Goal: Task Accomplishment & Management: Use online tool/utility

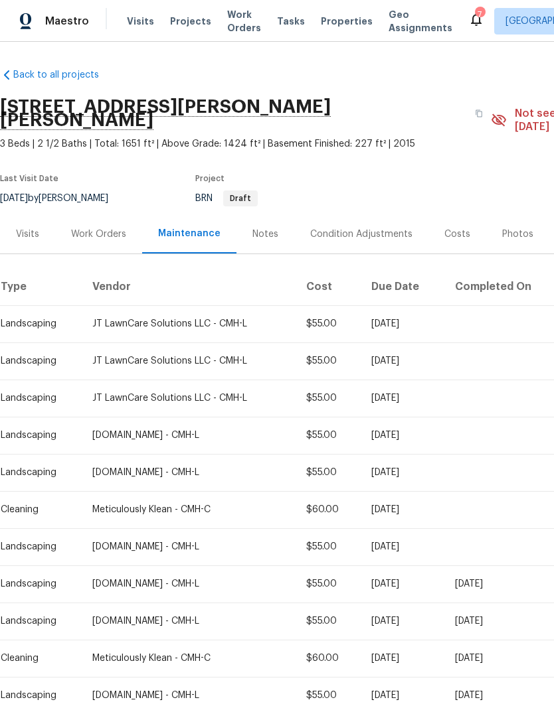
click at [332, 17] on span "Properties" at bounding box center [347, 21] width 52 height 13
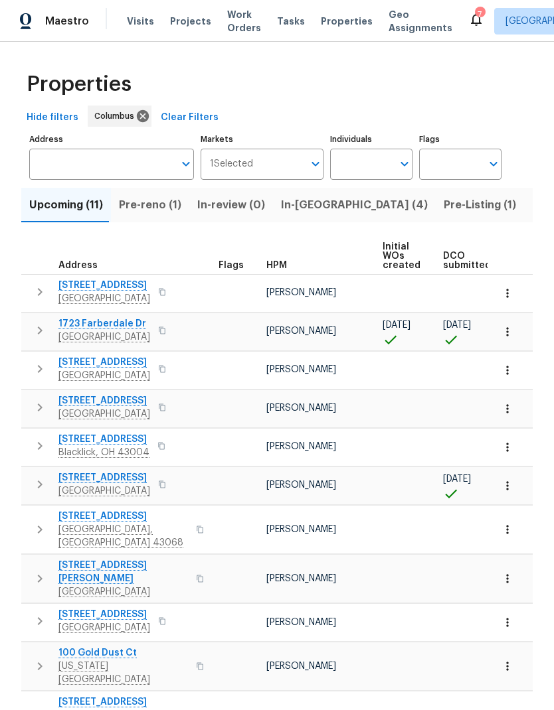
click at [306, 207] on span "In-[GEOGRAPHIC_DATA] (4)" at bounding box center [354, 205] width 147 height 19
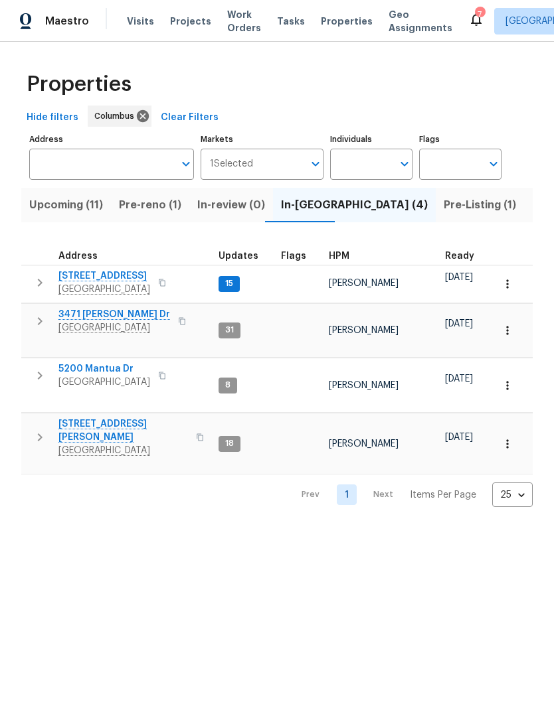
click at [443, 212] on span "Pre-Listing (1)" at bounding box center [479, 205] width 72 height 19
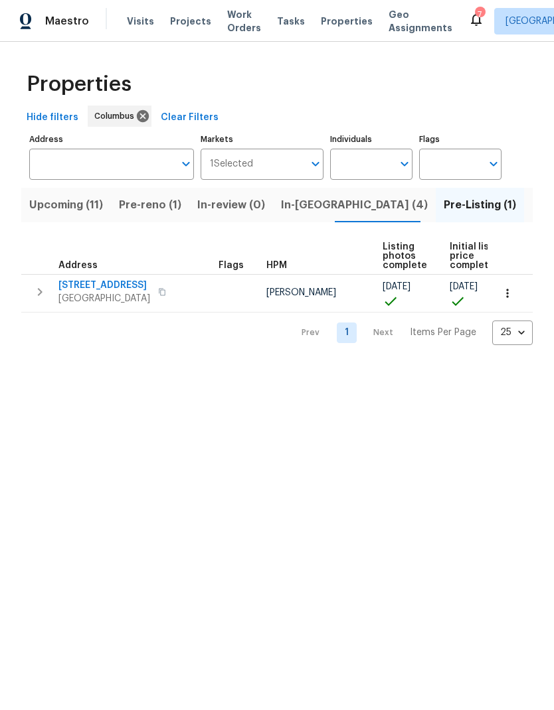
click at [532, 205] on span "Listed (21)" at bounding box center [559, 205] width 54 height 19
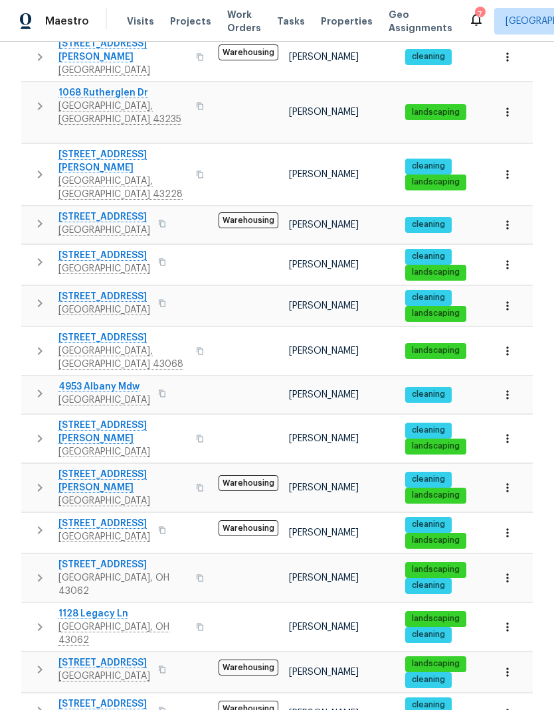
scroll to position [422, 0]
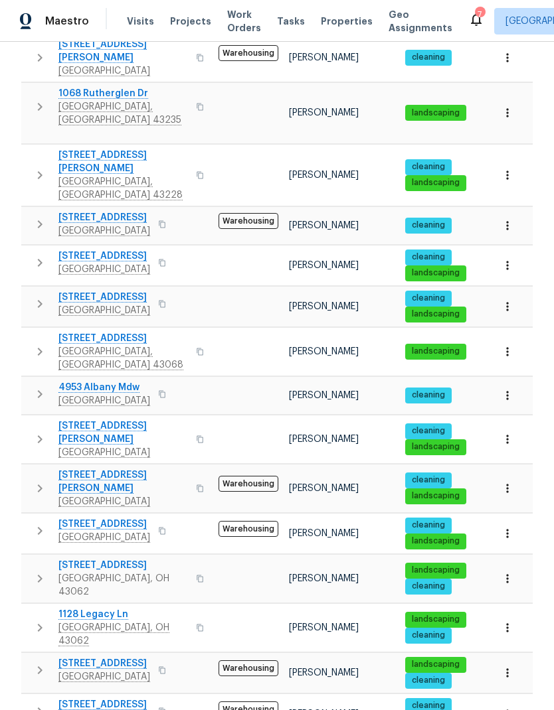
click at [48, 381] on button "button" at bounding box center [40, 394] width 27 height 27
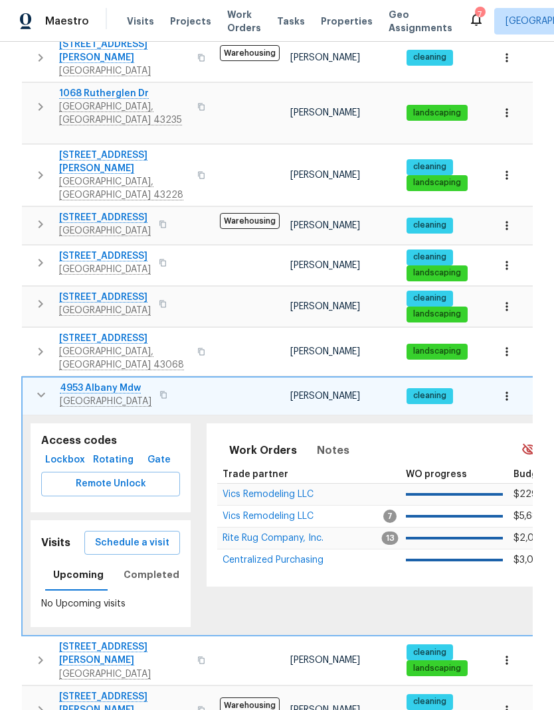
click at [139, 535] on span "Schedule a visit" at bounding box center [132, 543] width 74 height 17
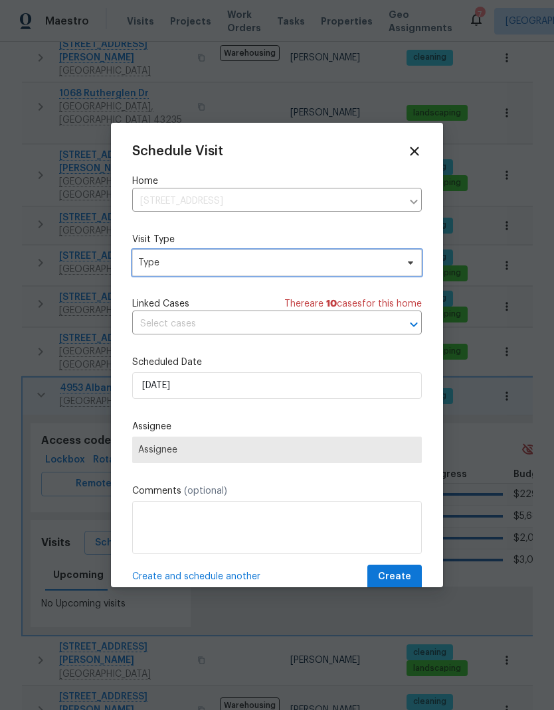
click at [382, 270] on span "Type" at bounding box center [267, 262] width 258 height 13
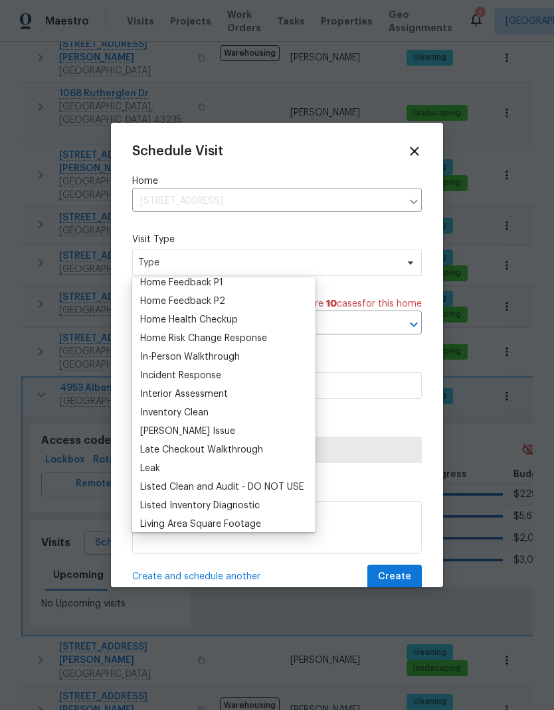
scroll to position [400, 0]
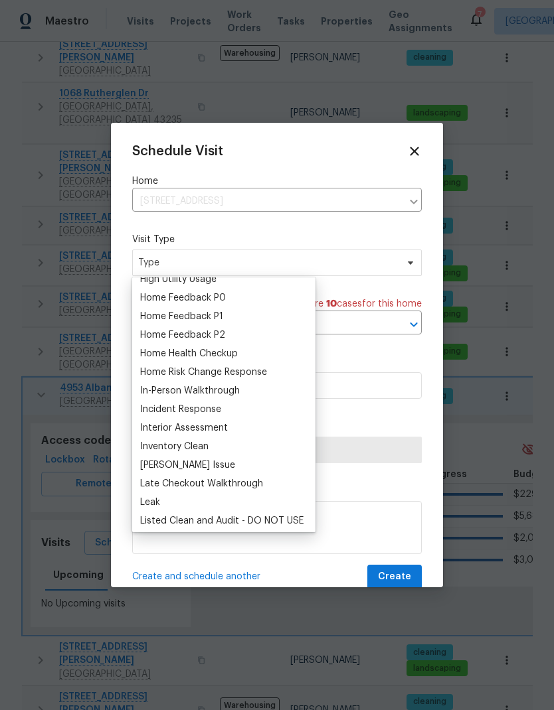
click at [235, 352] on div "Home Health Checkup" at bounding box center [189, 353] width 98 height 13
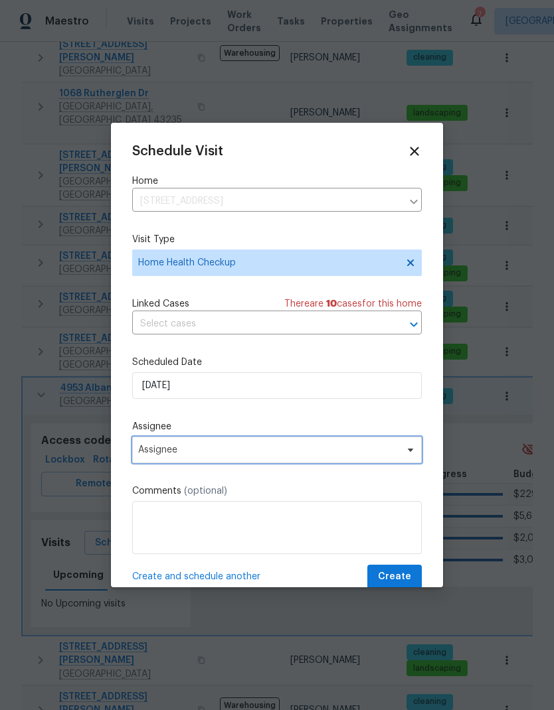
click at [330, 448] on span "Assignee" at bounding box center [268, 450] width 260 height 11
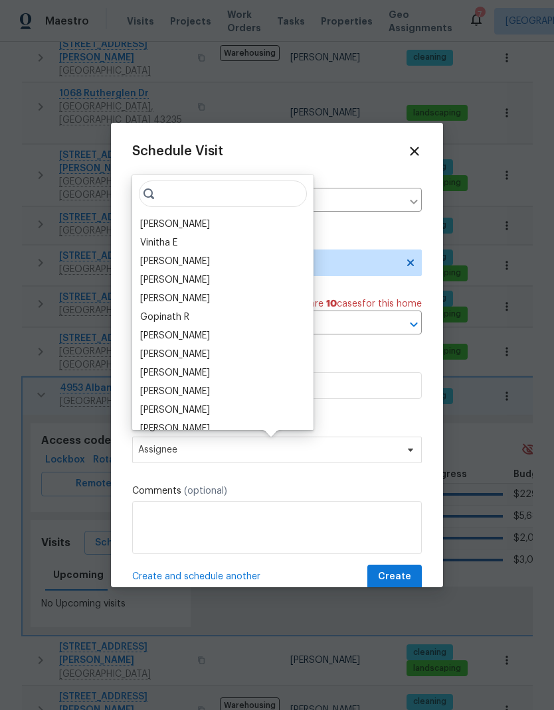
click at [210, 218] on div "[PERSON_NAME]" at bounding box center [175, 224] width 70 height 13
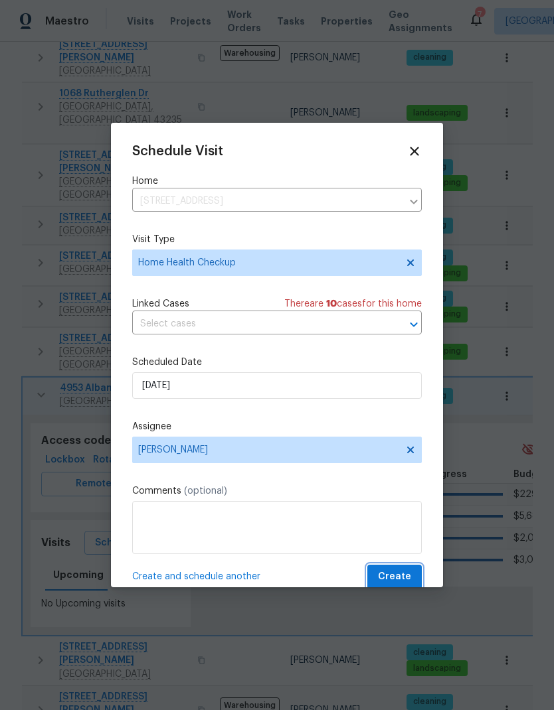
click at [399, 574] on span "Create" at bounding box center [394, 577] width 33 height 17
